Goal: Information Seeking & Learning: Learn about a topic

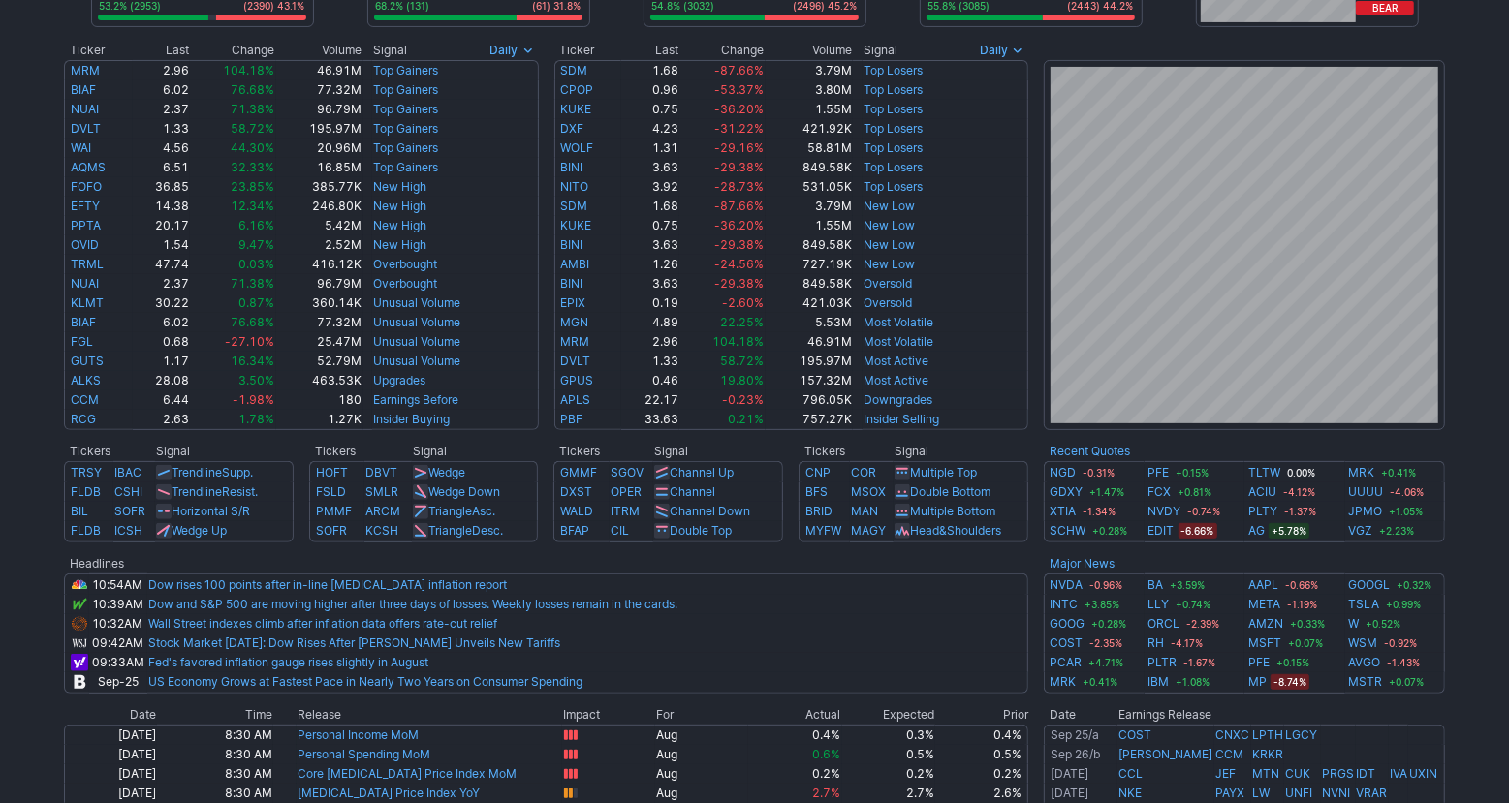
scroll to position [350, 0]
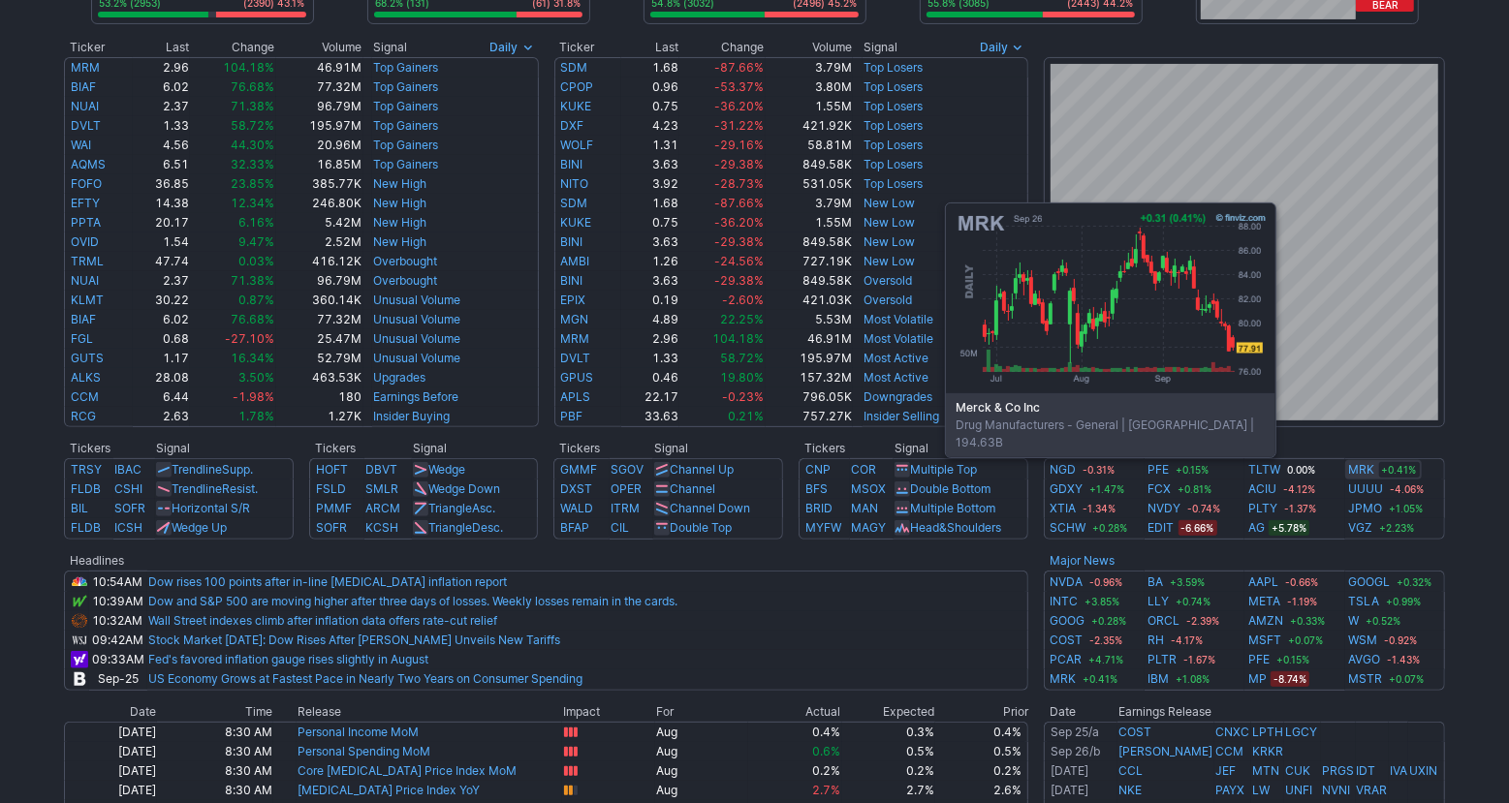
click at [1361, 468] on link "MRK" at bounding box center [1362, 469] width 26 height 19
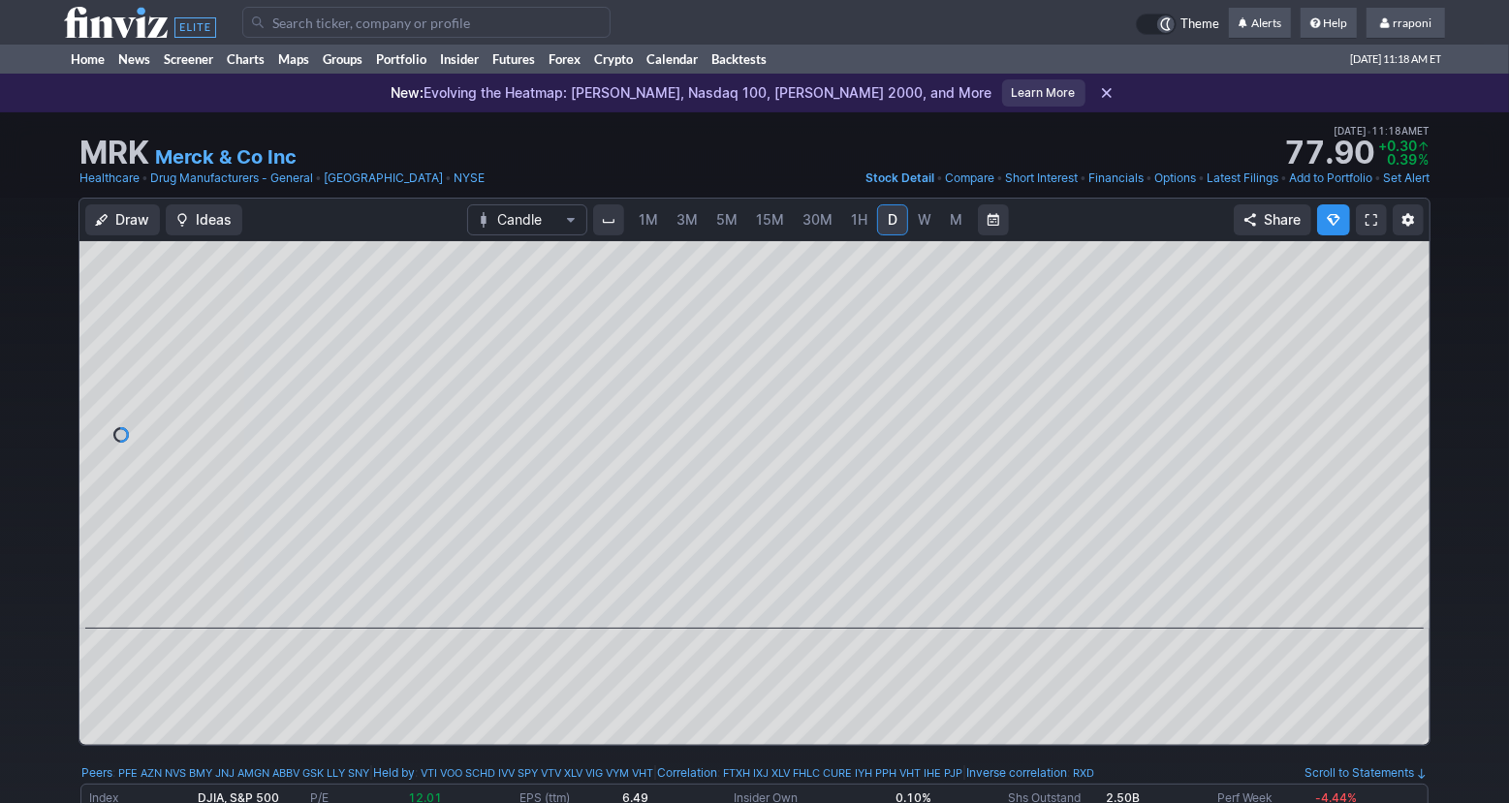
click at [929, 225] on link "W" at bounding box center [924, 219] width 31 height 31
click at [433, 63] on link "Portfolio" at bounding box center [401, 59] width 64 height 29
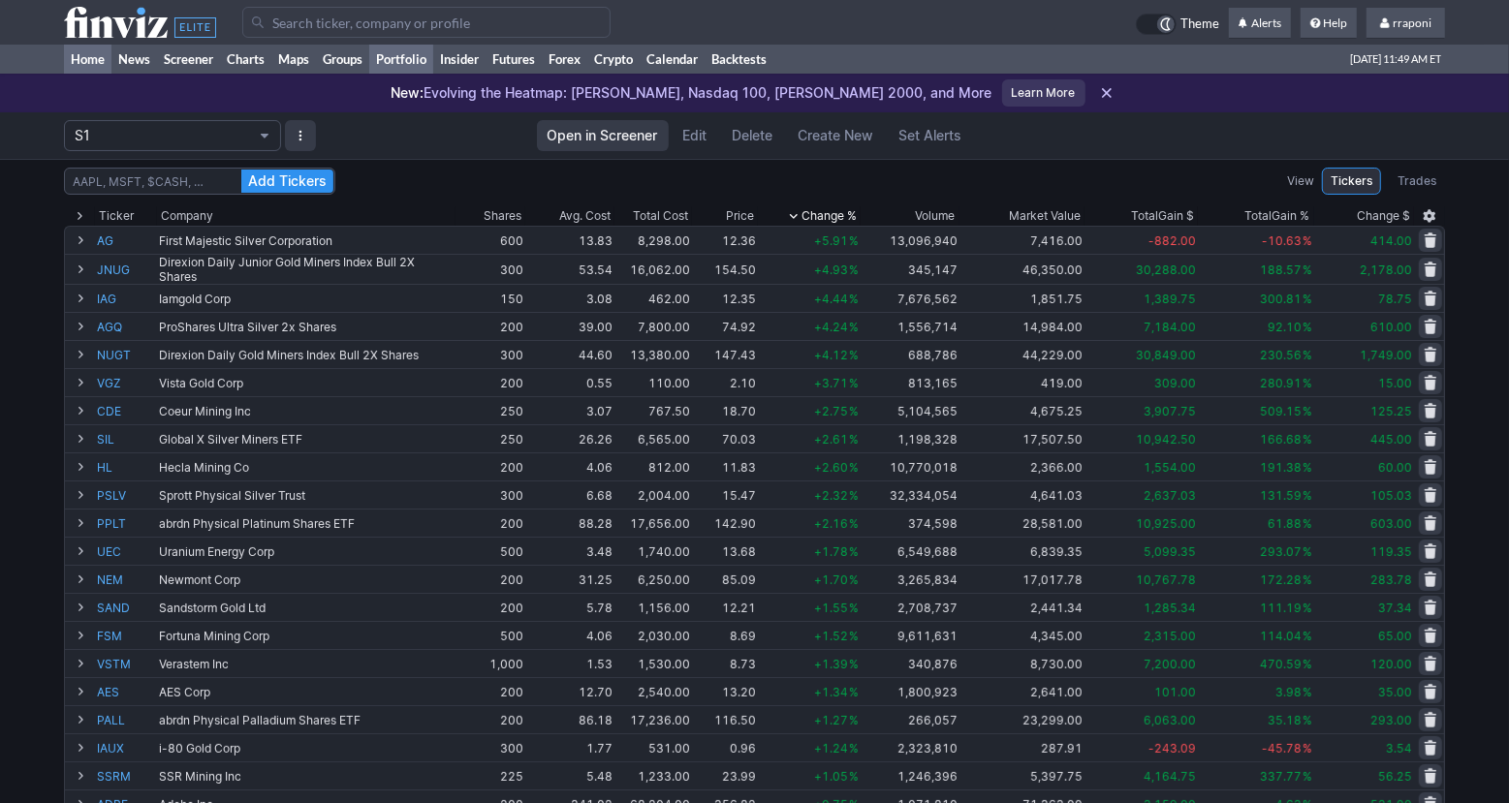
click at [87, 59] on link "Home" at bounding box center [87, 59] width 47 height 29
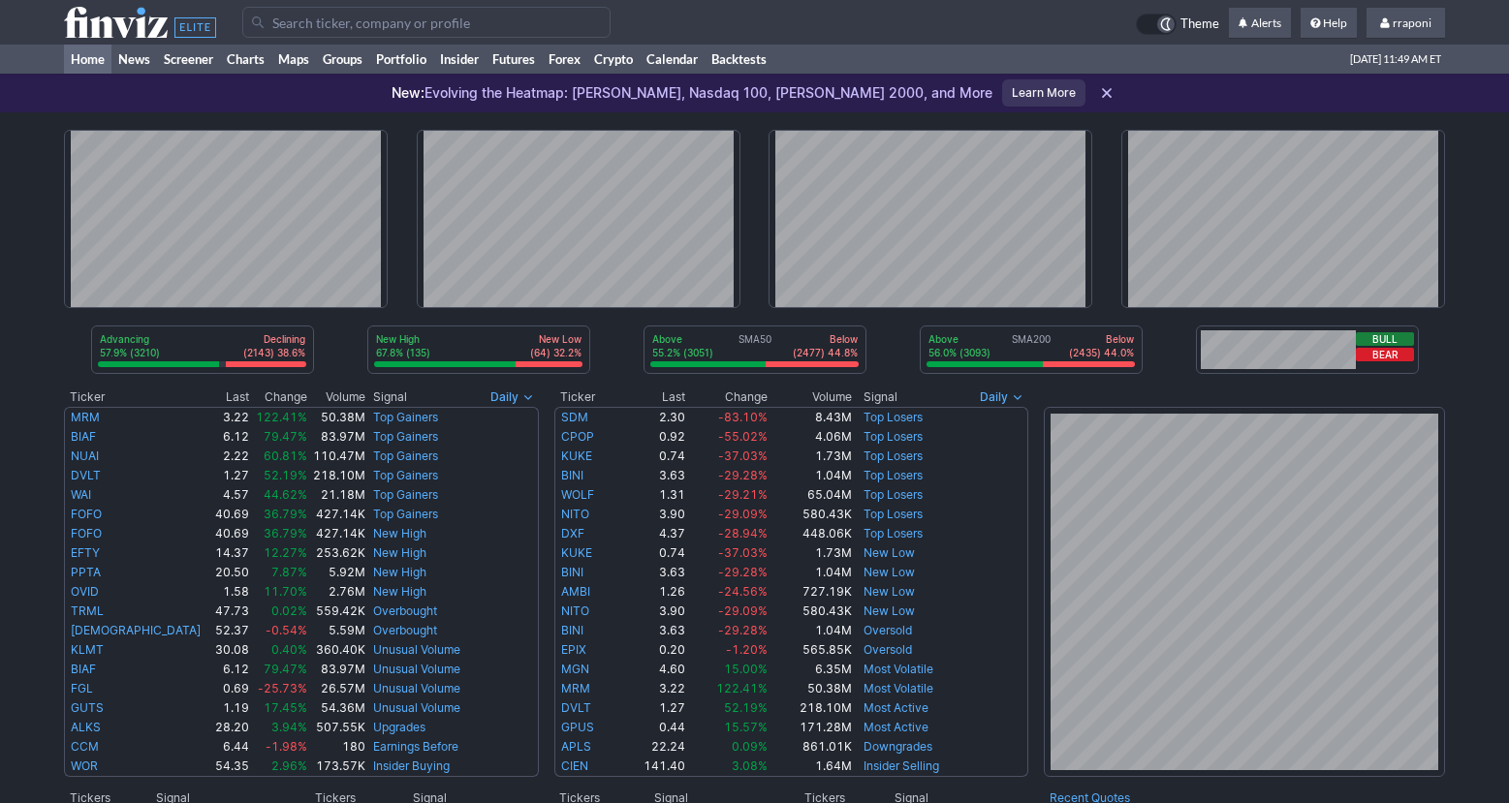
scroll to position [366, 0]
